Goal: Task Accomplishment & Management: Manage account settings

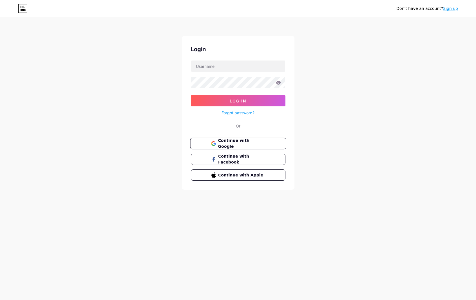
click at [263, 145] on span "Continue with Google" at bounding box center [241, 144] width 47 height 12
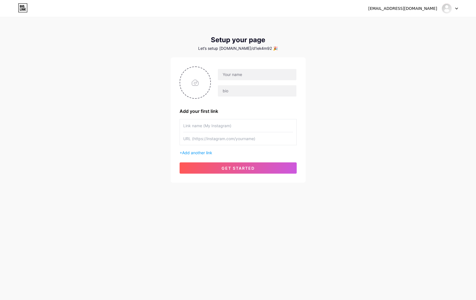
click at [428, 6] on div "[EMAIL_ADDRESS][DOMAIN_NAME]" at bounding box center [402, 9] width 69 height 6
click at [453, 9] on div at bounding box center [449, 8] width 16 height 10
click at [407, 21] on link "Dashboard" at bounding box center [423, 22] width 70 height 15
click at [25, 6] on icon at bounding box center [23, 7] width 10 height 9
click at [454, 7] on div at bounding box center [449, 8] width 16 height 10
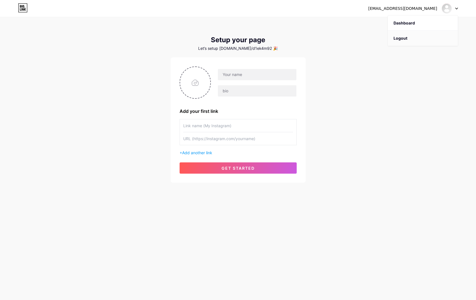
click at [389, 37] on li "Logout" at bounding box center [423, 38] width 70 height 15
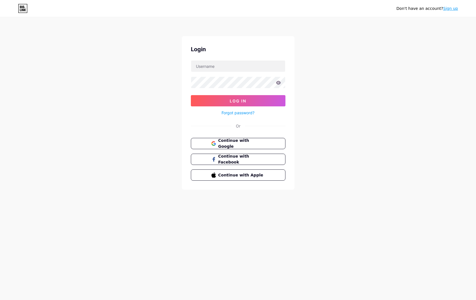
click at [252, 58] on div "Login Log In Forgot password? Or Continue with Google Continue with Facebook Co…" at bounding box center [238, 113] width 112 height 154
click at [250, 63] on input "text" at bounding box center [238, 65] width 94 height 11
type input "[EMAIL_ADDRESS][DOMAIN_NAME]"
click at [242, 98] on button "Log In" at bounding box center [238, 100] width 94 height 11
click at [191, 95] on button "Log In" at bounding box center [238, 100] width 94 height 11
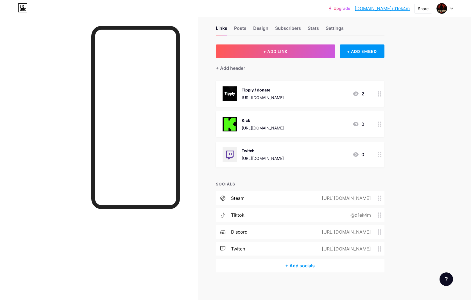
scroll to position [8, 0]
click at [362, 232] on div "[URL][DOMAIN_NAME]" at bounding box center [345, 231] width 65 height 7
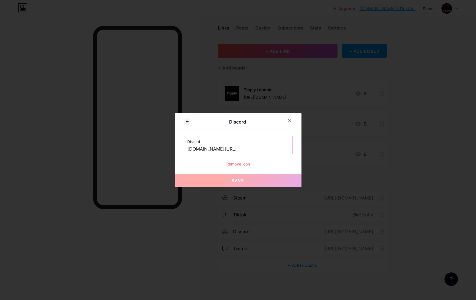
drag, startPoint x: 229, startPoint y: 150, endPoint x: 86, endPoint y: 137, distance: 143.1
click at [79, 137] on div "Discord Discord [DOMAIN_NAME][URL] Remove icon Save" at bounding box center [238, 150] width 476 height 300
paste input "[URL][DOMAIN_NAME]"
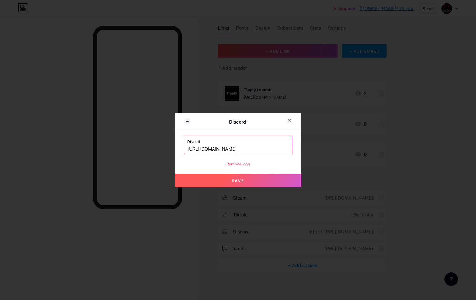
type input "[URL][DOMAIN_NAME]"
click at [240, 184] on button "Save" at bounding box center [238, 180] width 127 height 13
